Goal: Task Accomplishment & Management: Complete application form

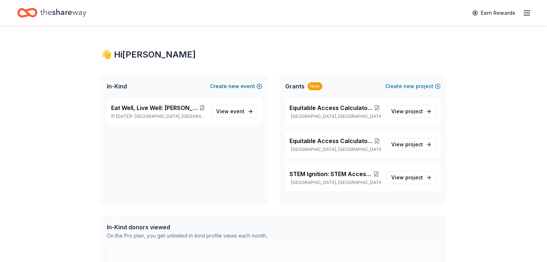
click at [235, 86] on span "new" at bounding box center [233, 86] width 11 height 9
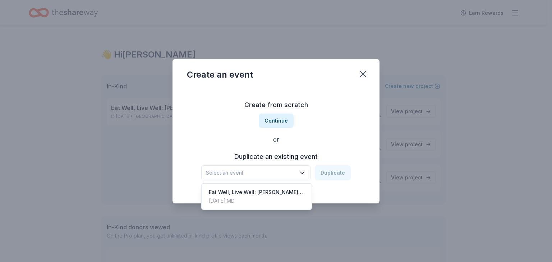
click at [304, 172] on icon "button" at bounding box center [303, 173] width 4 height 2
click at [332, 115] on div "Create from scratch Continue or Duplicate an existing event Select an event Dup…" at bounding box center [276, 140] width 178 height 104
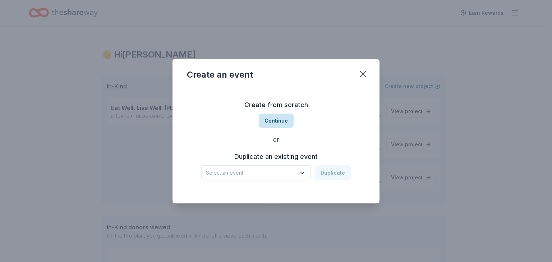
click at [272, 122] on button "Continue" at bounding box center [276, 121] width 35 height 14
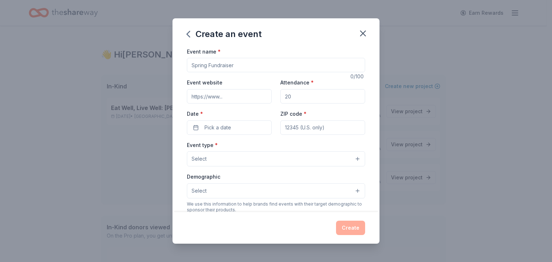
drag, startPoint x: 244, startPoint y: 65, endPoint x: 177, endPoint y: 68, distance: 68.0
click at [177, 68] on div "Event name * 0 /100 Event website Attendance * Date * Pick a date ZIP code * Ev…" at bounding box center [276, 129] width 207 height 165
drag, startPoint x: 238, startPoint y: 65, endPoint x: 175, endPoint y: 63, distance: 63.3
click at [175, 63] on div "Event name * 0 /100 Event website Attendance * Date * Pick a date ZIP code * Ev…" at bounding box center [276, 129] width 207 height 165
type input "Multicultural Fashion Show"
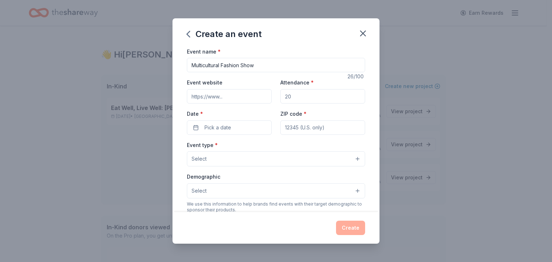
click at [311, 95] on input "Attendance *" at bounding box center [322, 96] width 85 height 14
type input "300"
click at [194, 127] on button "Pick a date" at bounding box center [229, 127] width 85 height 14
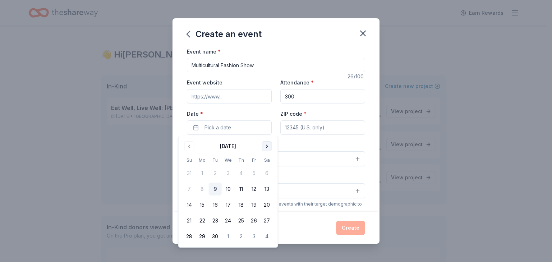
click at [266, 145] on button "Go to next month" at bounding box center [267, 146] width 10 height 10
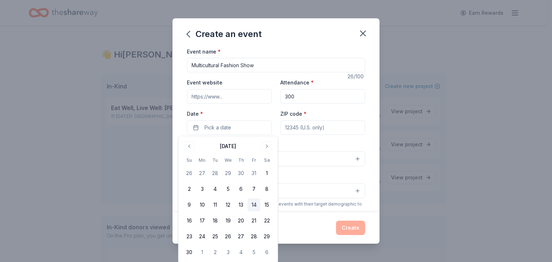
click at [255, 203] on button "14" at bounding box center [254, 204] width 13 height 13
click at [329, 129] on input "ZIP code *" at bounding box center [322, 127] width 85 height 14
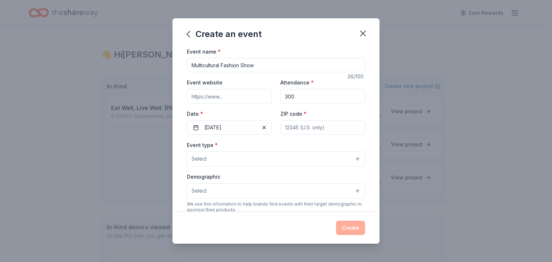
type input "20706"
type input "10520 Storch Drive"
click at [217, 156] on button "Select" at bounding box center [276, 158] width 178 height 15
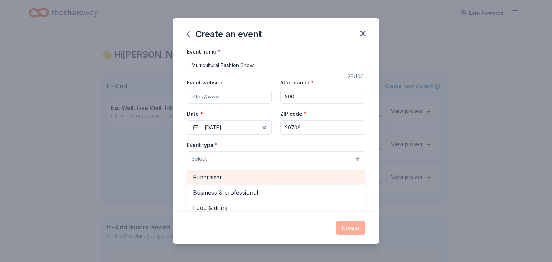
click at [226, 179] on span "Fundraiser" at bounding box center [276, 177] width 166 height 9
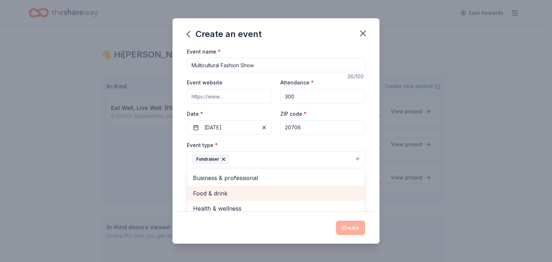
click at [232, 194] on span "Food & drink" at bounding box center [276, 193] width 166 height 9
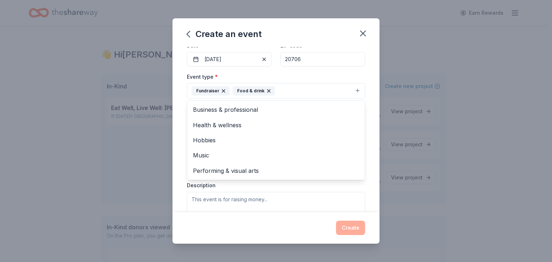
scroll to position [72, 0]
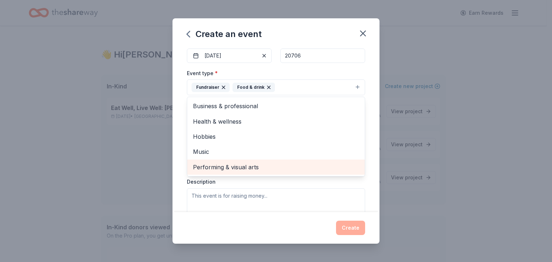
click at [250, 165] on span "Performing & visual arts" at bounding box center [276, 166] width 166 height 9
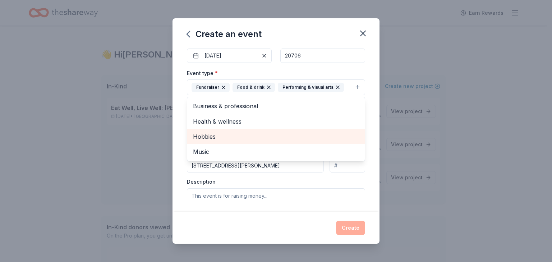
scroll to position [108, 0]
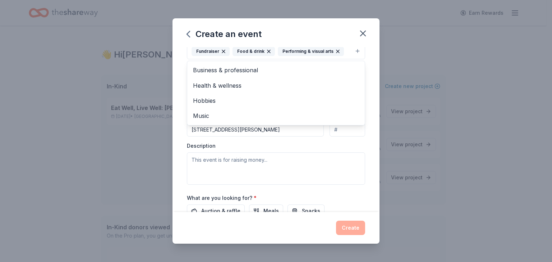
click at [369, 183] on div "Event name * Multicultural Fashion Show 26 /100 Event website Attendance * 300 …" at bounding box center [276, 129] width 207 height 165
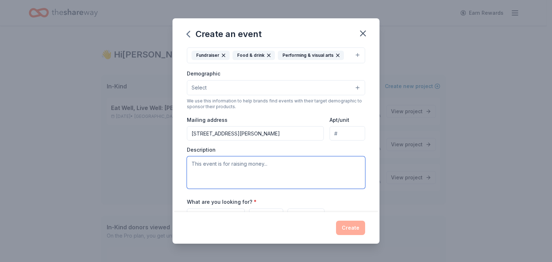
click at [234, 168] on textarea at bounding box center [276, 172] width 178 height 32
click at [242, 166] on textarea at bounding box center [276, 172] width 178 height 32
paste textarea "These events celebrate and showcase diverse cultures, helping students and the …"
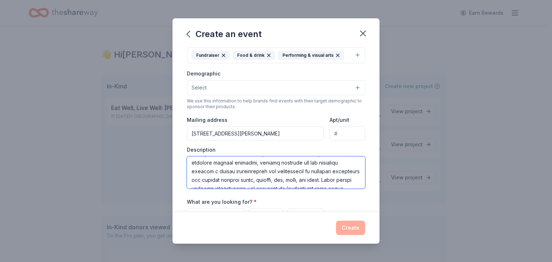
scroll to position [1, 0]
drag, startPoint x: 262, startPoint y: 162, endPoint x: 300, endPoint y: 162, distance: 38.1
click at [300, 162] on textarea at bounding box center [276, 172] width 178 height 32
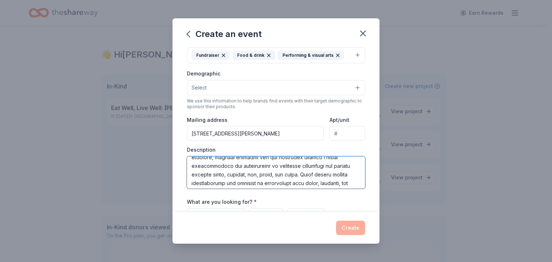
click at [340, 175] on textarea at bounding box center [276, 172] width 178 height 32
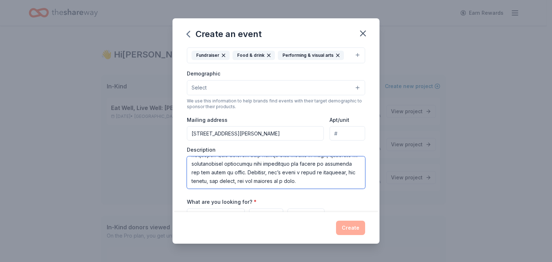
type textarea "This event is for raising fund to celebrate and showcase diverse cultures, help…"
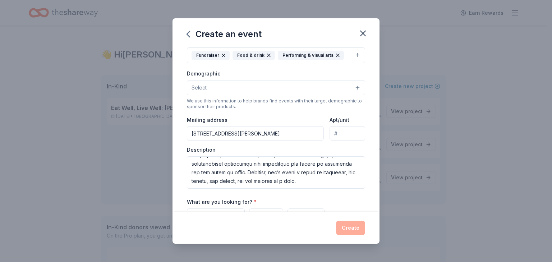
click at [334, 201] on div "What are you looking for? * Auction & raffle Meals Snacks Desserts Alcohol Beve…" at bounding box center [276, 217] width 178 height 40
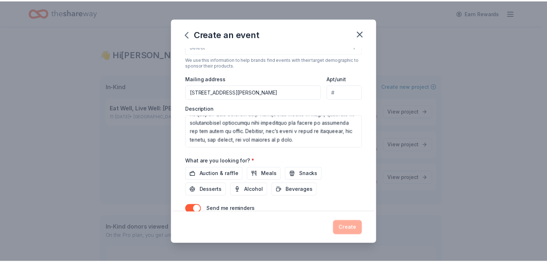
scroll to position [176, 0]
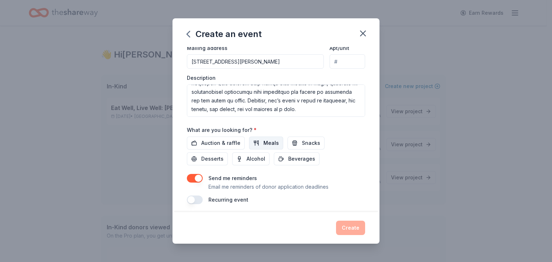
click at [272, 141] on span "Meals" at bounding box center [271, 143] width 15 height 9
click at [315, 141] on span "Snacks" at bounding box center [311, 143] width 18 height 9
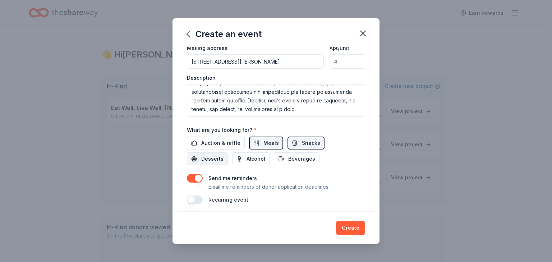
click at [211, 157] on span "Desserts" at bounding box center [212, 159] width 22 height 9
click at [307, 159] on span "Beverages" at bounding box center [301, 159] width 27 height 9
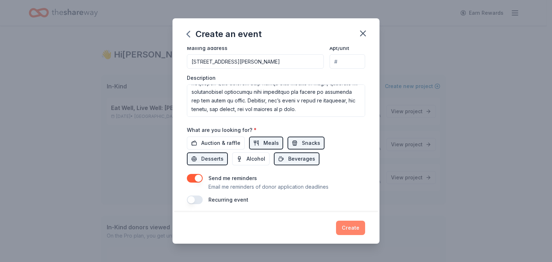
click at [347, 228] on button "Create" at bounding box center [350, 228] width 29 height 14
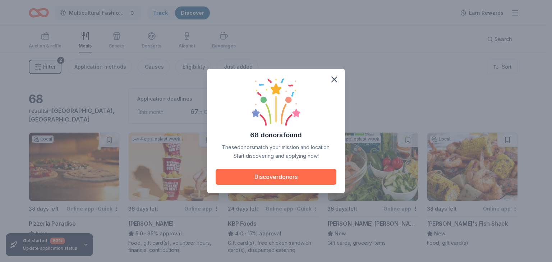
click at [290, 176] on button "Discover donors" at bounding box center [276, 177] width 121 height 16
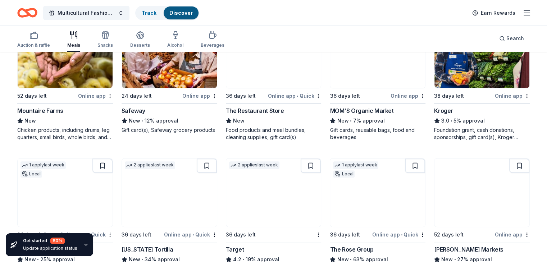
scroll to position [288, 0]
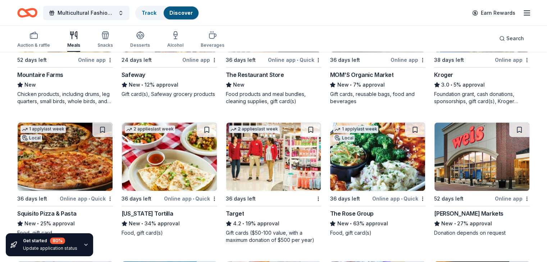
click at [443, 213] on div "Weis Markets" at bounding box center [468, 213] width 69 height 9
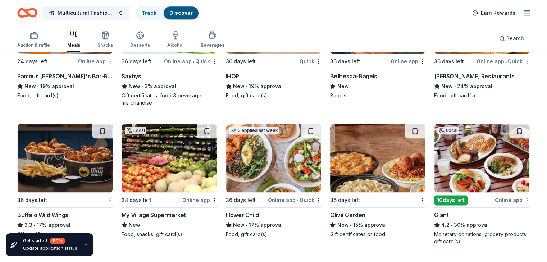
scroll to position [863, 0]
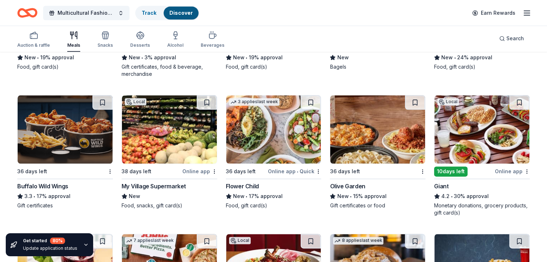
click at [495, 170] on div "Online app" at bounding box center [512, 171] width 35 height 9
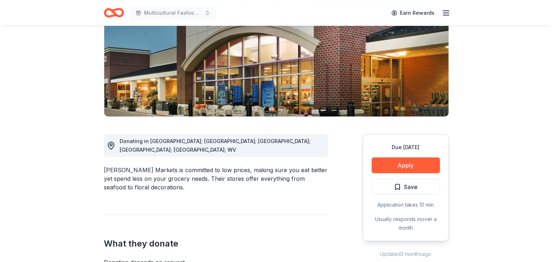
scroll to position [108, 0]
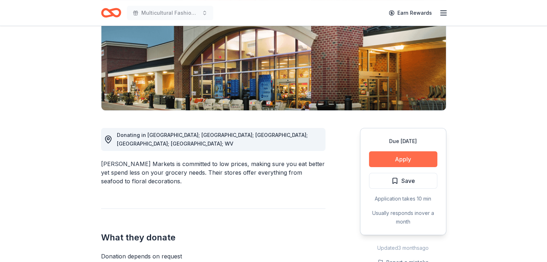
click at [409, 158] on button "Apply" at bounding box center [403, 159] width 68 height 16
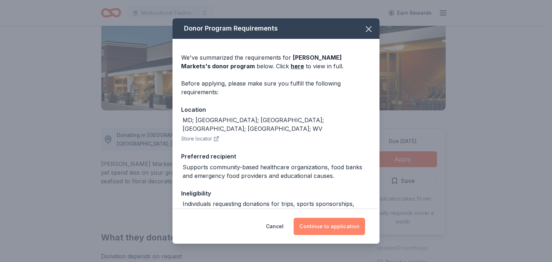
click at [330, 225] on button "Continue to application" at bounding box center [330, 226] width 72 height 17
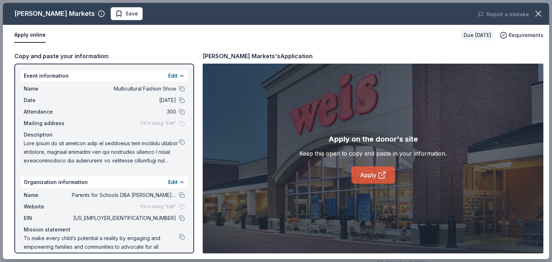
click at [372, 175] on link "Apply" at bounding box center [373, 174] width 43 height 17
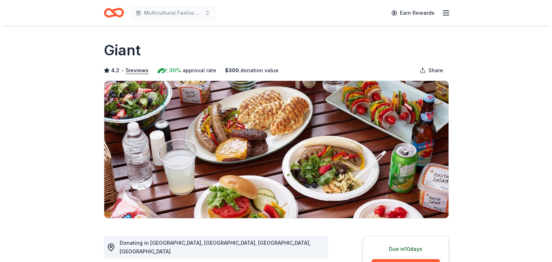
scroll to position [72, 0]
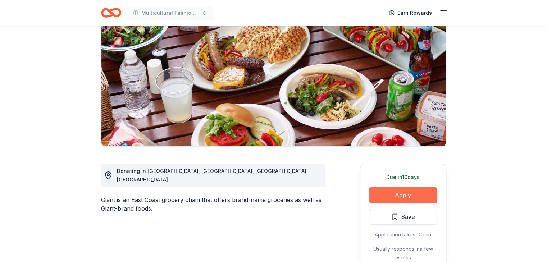
click at [397, 194] on button "Apply" at bounding box center [403, 195] width 68 height 16
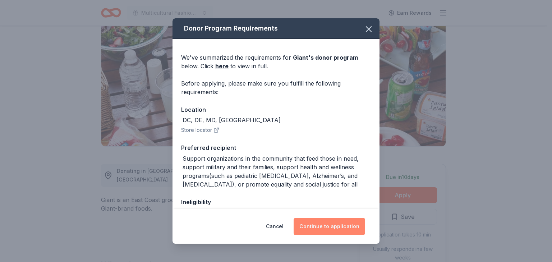
click at [337, 228] on button "Continue to application" at bounding box center [330, 226] width 72 height 17
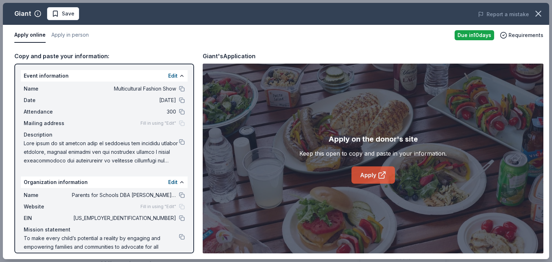
click at [364, 178] on link "Apply" at bounding box center [373, 174] width 43 height 17
